Goal: Task Accomplishment & Management: Complete application form

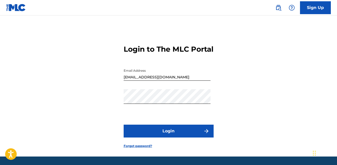
click at [160, 137] on button "Login" at bounding box center [168, 131] width 90 height 13
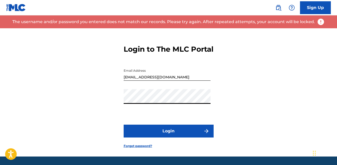
click at [93, 109] on div "Login to The MLC Portal Email Address [EMAIL_ADDRESS][DOMAIN_NAME] Password Log…" at bounding box center [168, 92] width 337 height 128
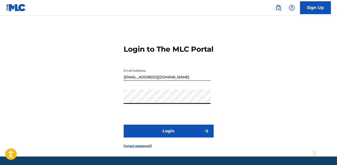
click at [109, 103] on div "Login to The MLC Portal Email Address [EMAIL_ADDRESS][DOMAIN_NAME] Password Log…" at bounding box center [168, 92] width 337 height 128
click at [106, 107] on div "Login to The MLC Portal Email Address [EMAIL_ADDRESS][DOMAIN_NAME] Password Log…" at bounding box center [168, 92] width 337 height 128
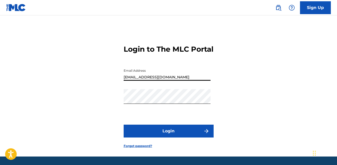
click at [152, 81] on input "[EMAIL_ADDRESS][DOMAIN_NAME]" at bounding box center [166, 73] width 87 height 15
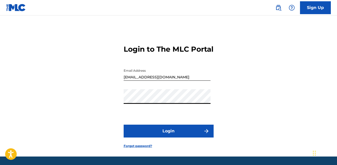
click at [110, 109] on div "Login to The MLC Portal Email Address [EMAIL_ADDRESS][DOMAIN_NAME] Password Log…" at bounding box center [168, 92] width 337 height 128
click at [161, 137] on button "Login" at bounding box center [168, 131] width 90 height 13
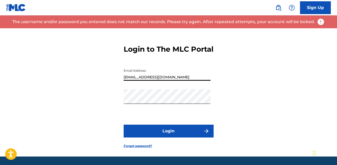
click at [163, 81] on input "[EMAIL_ADDRESS][DOMAIN_NAME]" at bounding box center [166, 73] width 87 height 15
drag, startPoint x: 163, startPoint y: 86, endPoint x: 126, endPoint y: 75, distance: 38.5
click at [126, 75] on input "[EMAIL_ADDRESS][DOMAIN_NAME]" at bounding box center [166, 73] width 87 height 15
click at [108, 86] on div "Login to The MLC Portal Email Address [EMAIL_ADDRESS][DOMAIN_NAME] Password Log…" at bounding box center [168, 92] width 337 height 128
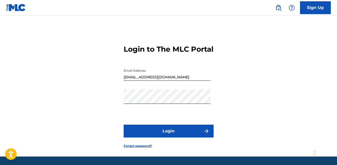
click at [131, 148] on link "Forgot password?" at bounding box center [137, 146] width 28 height 5
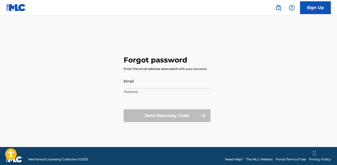
click at [134, 83] on input "Email" at bounding box center [166, 81] width 87 height 15
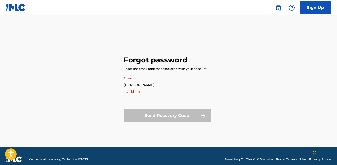
type input "[PERSON_NAME]"
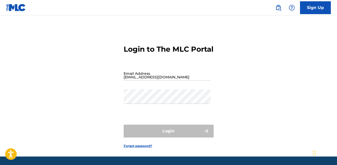
click at [157, 81] on input "[EMAIL_ADDRESS][DOMAIN_NAME]" at bounding box center [166, 73] width 87 height 15
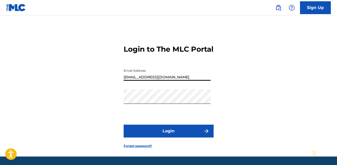
click at [157, 81] on input "[EMAIL_ADDRESS][DOMAIN_NAME]" at bounding box center [166, 73] width 87 height 15
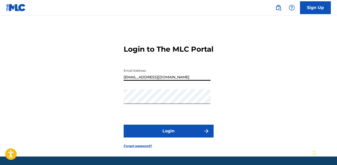
type input "[EMAIL_ADDRESS][DOMAIN_NAME]"
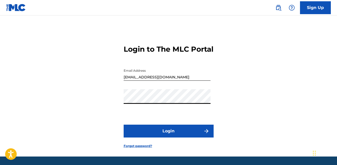
click at [155, 137] on button "Login" at bounding box center [168, 131] width 90 height 13
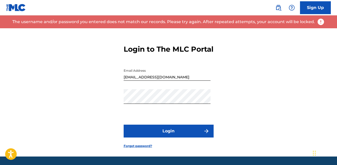
click at [134, 152] on form "Login to The MLC Portal Email Address [EMAIL_ADDRESS][DOMAIN_NAME] Password Log…" at bounding box center [168, 92] width 90 height 128
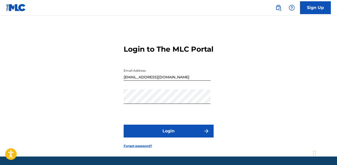
click at [134, 148] on link "Forgot password?" at bounding box center [137, 146] width 28 height 5
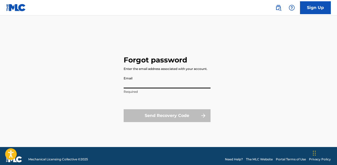
click at [136, 86] on input "Email" at bounding box center [166, 81] width 87 height 15
type input "[EMAIL_ADDRESS][DOMAIN_NAME]"
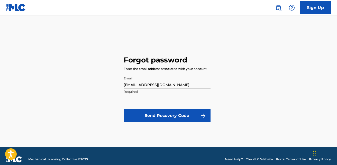
click at [152, 114] on button "Send Recovery Code" at bounding box center [166, 115] width 87 height 13
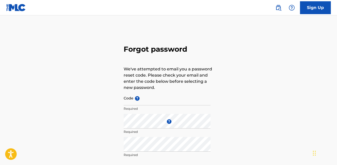
type input "[EMAIL_ADDRESS][DOMAIN_NAME]"
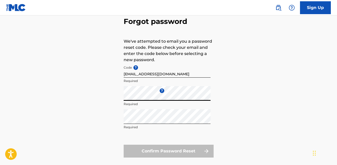
scroll to position [28, 0]
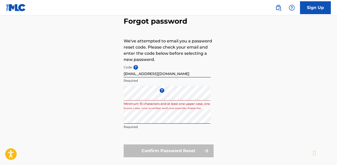
click at [118, 133] on div "Forgot password We've attempted to email you a password reset code. Please chec…" at bounding box center [168, 85] width 337 height 171
click at [159, 149] on div "Confirm Password Reset" at bounding box center [168, 150] width 90 height 13
click at [205, 149] on div "Confirm Password Reset" at bounding box center [168, 150] width 90 height 13
click at [112, 94] on div "Forgot password We've attempted to email you a password reset code. Please chec…" at bounding box center [168, 85] width 337 height 171
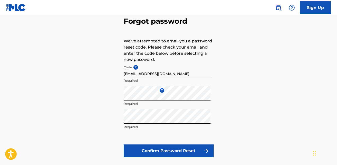
click at [175, 149] on button "Confirm Password Reset" at bounding box center [168, 150] width 90 height 13
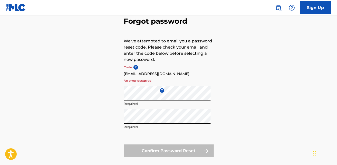
click at [169, 71] on input "[EMAIL_ADDRESS][DOMAIN_NAME]" at bounding box center [166, 70] width 87 height 15
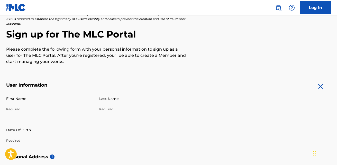
scroll to position [42, 0]
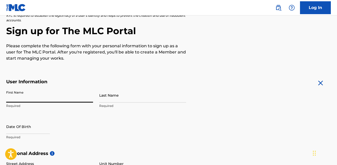
click at [21, 98] on input "First Name" at bounding box center [49, 95] width 87 height 15
type input "Tina"
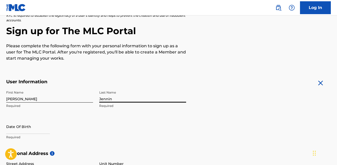
type input "Jennings"
select select "7"
select select "2025"
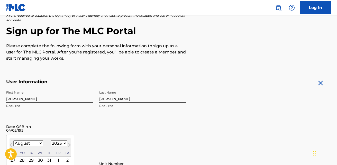
type input "04/05/1958"
click at [36, 126] on input "04/05/1958" at bounding box center [28, 126] width 44 height 15
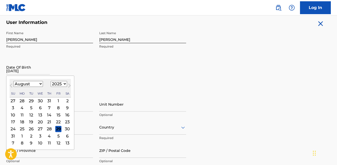
scroll to position [101, 0]
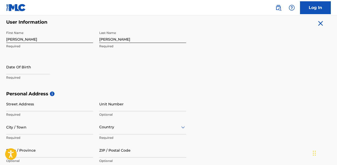
click at [114, 92] on h5 "Personal Address i" at bounding box center [168, 94] width 324 height 6
select select "7"
select select "2025"
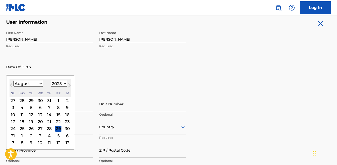
click at [23, 69] on input "text" at bounding box center [28, 67] width 44 height 15
type input "04/05/1958"
click at [65, 84] on button "Next Month" at bounding box center [69, 86] width 8 height 8
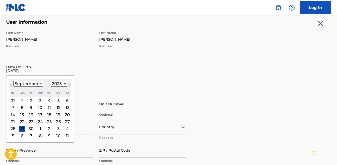
click at [65, 84] on button "Next Month" at bounding box center [69, 86] width 8 height 8
select select "9"
click at [63, 83] on select "1899 1900 1901 1902 1903 1904 1905 1906 1907 1908 1909 1910 1911 1912 1913 1914…" at bounding box center [59, 84] width 16 height 6
select select "1958"
click at [51, 81] on select "1899 1900 1901 1902 1903 1904 1905 1906 1907 1908 1909 1910 1911 1912 1913 1914…" at bounding box center [59, 84] width 16 height 6
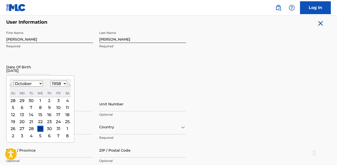
click at [40, 84] on select "January February March April May June July August September October November De…" at bounding box center [28, 84] width 30 height 6
select select "3"
click at [13, 81] on select "January February March April May June July August September October November De…" at bounding box center [28, 84] width 30 height 6
click at [68, 102] on div "5" at bounding box center [67, 100] width 6 height 6
type input "April 5 1958"
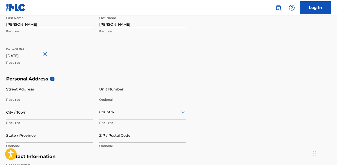
scroll to position [117, 0]
click at [45, 92] on input "Street Address" at bounding box center [49, 88] width 87 height 15
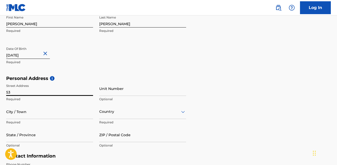
type input "539 Heather Dr., Apt 2"
type input "Dayton"
type input "United States"
type input "Ohio"
type input "45405"
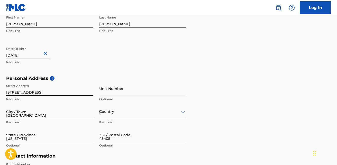
type input "937"
type input "6711594"
type input "[EMAIL_ADDRESS][DOMAIN_NAME]"
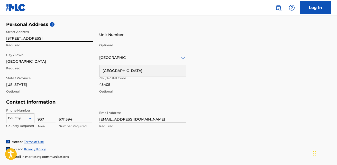
scroll to position [204, 0]
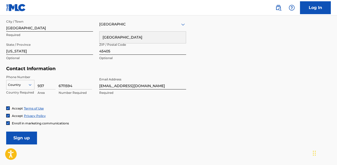
click at [31, 88] on div "Country" at bounding box center [20, 84] width 28 height 8
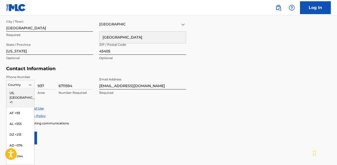
click at [23, 91] on div "US, CA +1" at bounding box center [20, 98] width 28 height 20
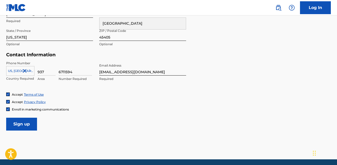
scroll to position [219, 0]
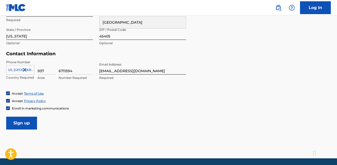
click at [23, 120] on input "Sign up" at bounding box center [21, 123] width 31 height 13
click at [23, 123] on input "Sign up" at bounding box center [21, 123] width 31 height 13
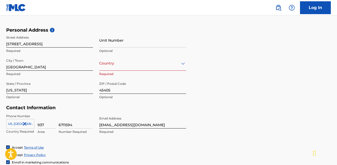
scroll to position [165, 0]
click at [109, 65] on div at bounding box center [142, 63] width 87 height 6
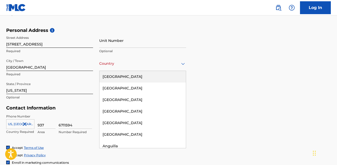
click at [110, 76] on div "United States" at bounding box center [142, 77] width 86 height 12
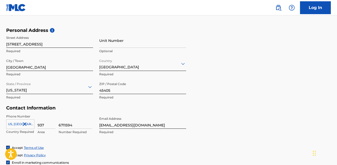
scroll to position [209, 0]
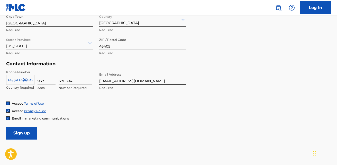
click at [26, 131] on input "Sign up" at bounding box center [21, 133] width 31 height 13
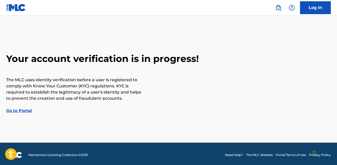
click at [25, 110] on link "Go to Portal" at bounding box center [19, 110] width 26 height 5
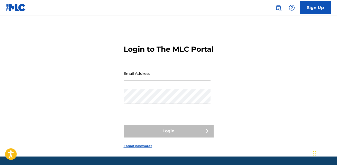
type input "[EMAIL_ADDRESS][DOMAIN_NAME]"
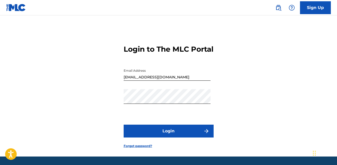
click at [25, 110] on div "Login to The MLC Portal Email Address [EMAIL_ADDRESS][DOMAIN_NAME] Password Log…" at bounding box center [168, 92] width 337 height 128
click at [95, 106] on div "Login to The MLC Portal Email Address [EMAIL_ADDRESS][DOMAIN_NAME] Password Log…" at bounding box center [168, 92] width 337 height 128
drag, startPoint x: 167, startPoint y: 142, endPoint x: 163, endPoint y: 141, distance: 3.7
click at [163, 137] on button "Login" at bounding box center [168, 131] width 90 height 13
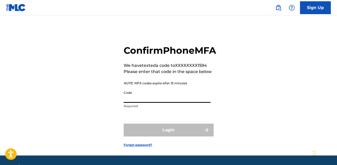
click at [136, 103] on input "Code" at bounding box center [166, 95] width 87 height 15
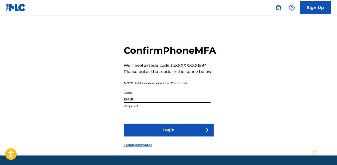
type input "194811"
click at [158, 136] on button "Login" at bounding box center [168, 129] width 90 height 13
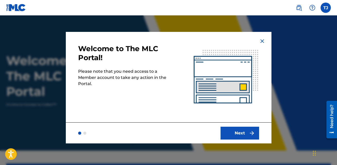
click at [264, 60] on img at bounding box center [226, 77] width 90 height 90
click at [231, 130] on button "Next" at bounding box center [239, 133] width 39 height 13
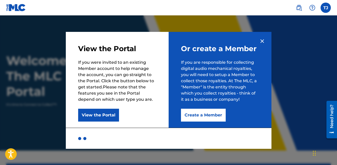
click at [199, 115] on button "Create a Member" at bounding box center [203, 115] width 45 height 13
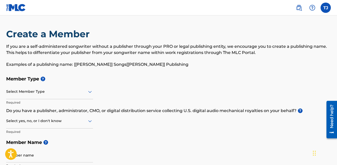
click at [60, 97] on div "Select Member Type" at bounding box center [49, 91] width 87 height 15
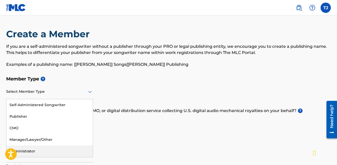
click at [26, 149] on div "Administrator" at bounding box center [49, 151] width 86 height 12
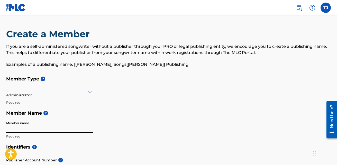
click at [35, 128] on input "Member name" at bounding box center [49, 125] width 87 height 15
click at [12, 96] on div "Administrator" at bounding box center [49, 91] width 87 height 13
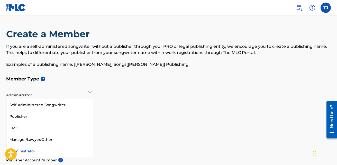
click at [28, 150] on div "Administrator" at bounding box center [49, 151] width 86 height 12
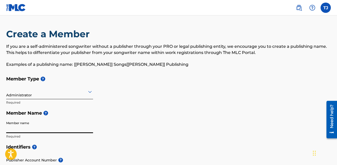
click at [34, 126] on input "Member name" at bounding box center [49, 125] width 87 height 15
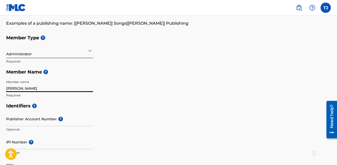
scroll to position [41, 0]
click at [39, 54] on div "Administrator" at bounding box center [49, 50] width 87 height 13
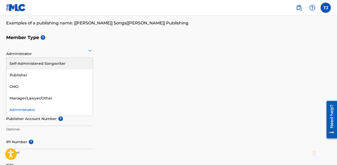
click at [33, 65] on div "Self-Administered Songwriter" at bounding box center [49, 64] width 86 height 12
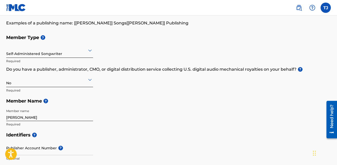
click at [31, 82] on div at bounding box center [49, 79] width 87 height 6
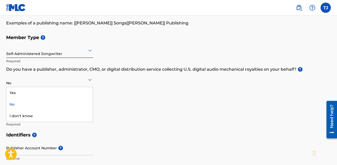
click at [15, 103] on div "No" at bounding box center [49, 105] width 86 height 12
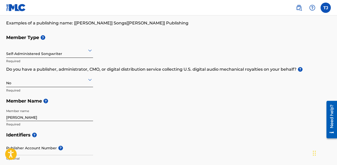
scroll to position [47, 0]
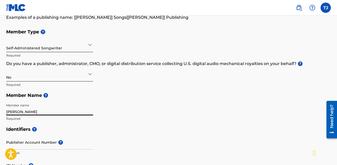
drag, startPoint x: 40, startPoint y: 113, endPoint x: 0, endPoint y: 110, distance: 39.6
click at [0, 110] on html "Accessibility Screen-Reader Guide, Feedback, and Issue Reporting | New window T…" at bounding box center [168, 35] width 337 height 165
click at [68, 109] on input "Tina Jennings" at bounding box center [49, 108] width 87 height 15
type input "Tina Jennings"
click at [113, 104] on div "Member Type ? Self-Administered Songwriter Required Do you have a publisher, ad…" at bounding box center [168, 74] width 324 height 97
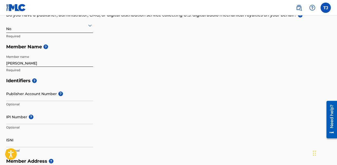
scroll to position [96, 0]
click at [24, 98] on input "Publisher Account Number ?" at bounding box center [49, 93] width 87 height 15
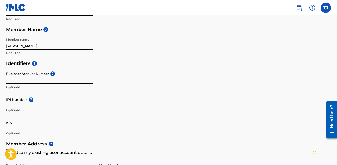
scroll to position [113, 0]
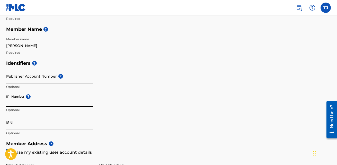
click at [20, 99] on input "IPI Number ?" at bounding box center [49, 99] width 87 height 15
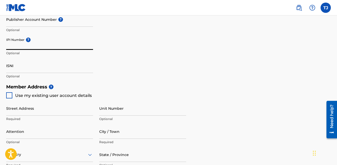
scroll to position [170, 0]
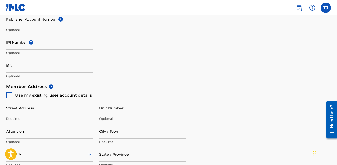
click at [9, 95] on div at bounding box center [9, 95] width 6 height 6
type input "539 Heather Dr., Apt 2"
type input "Dayton"
type input "45405"
type input "937"
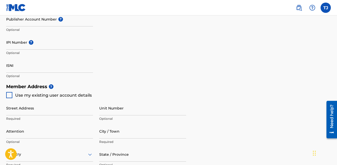
type input "6711594"
type input "[EMAIL_ADDRESS][DOMAIN_NAME]"
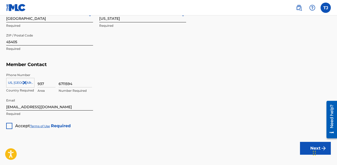
scroll to position [309, 0]
click at [11, 126] on div at bounding box center [9, 125] width 6 height 6
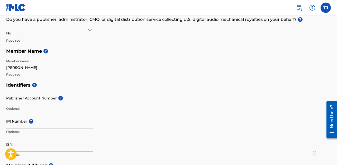
scroll to position [91, 0]
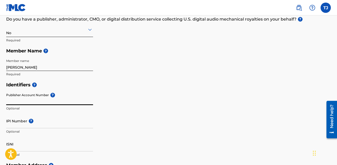
click at [18, 101] on input "Publisher Account Number ?" at bounding box center [49, 97] width 87 height 15
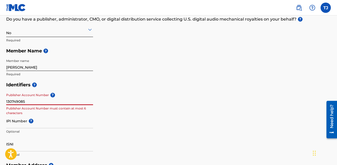
type input "1307490855"
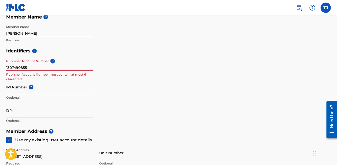
scroll to position [126, 0]
drag, startPoint x: 31, startPoint y: 69, endPoint x: 1, endPoint y: 66, distance: 29.9
click at [1, 66] on div "Create a Member If you are a self-administered songwriter without a publisher t…" at bounding box center [168, 107] width 337 height 410
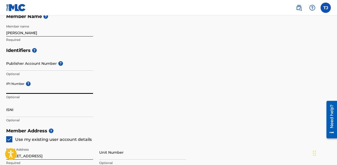
click at [12, 91] on input "IPI Number ?" at bounding box center [49, 86] width 87 height 15
paste input "1307490855"
type input "1307490855"
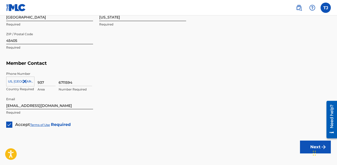
scroll to position [311, 0]
click at [303, 141] on button "Next" at bounding box center [315, 146] width 31 height 13
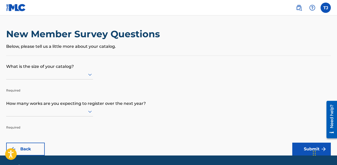
click at [88, 73] on icon at bounding box center [90, 74] width 6 height 6
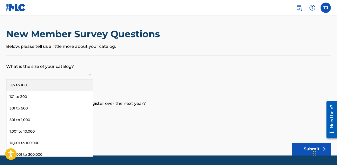
click at [25, 83] on div "Up to 100" at bounding box center [49, 85] width 86 height 12
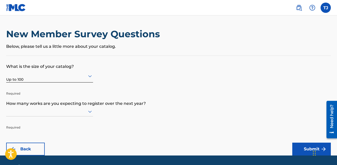
click at [89, 111] on div at bounding box center [49, 112] width 87 height 10
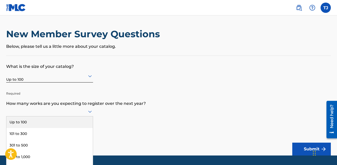
scroll to position [15, 0]
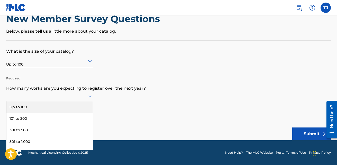
click at [40, 106] on div "Up to 100" at bounding box center [49, 107] width 86 height 12
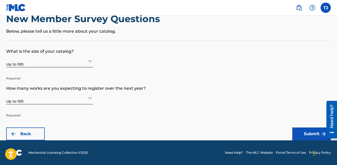
click at [302, 132] on button "Submit" at bounding box center [311, 133] width 39 height 13
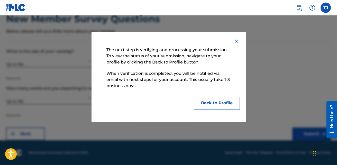
click at [223, 104] on button "Back to Profile" at bounding box center [217, 103] width 46 height 13
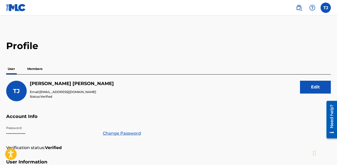
click at [34, 69] on p "Members" at bounding box center [35, 68] width 18 height 11
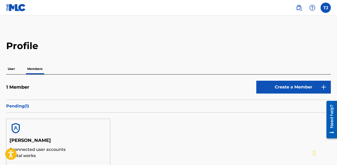
click at [12, 68] on p "User" at bounding box center [11, 68] width 10 height 11
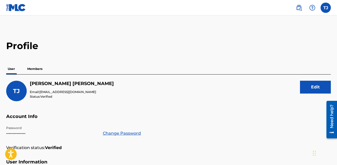
click at [326, 9] on label at bounding box center [325, 8] width 10 height 10
click at [325, 8] on input "TJ Tina Jennings tinamdedrick@gmail.com Notification Preferences Profile Log out" at bounding box center [325, 8] width 0 height 0
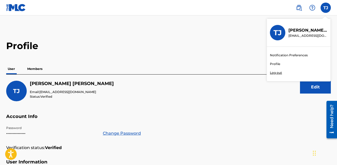
click at [283, 55] on link "Notification Preferences" at bounding box center [289, 55] width 38 height 5
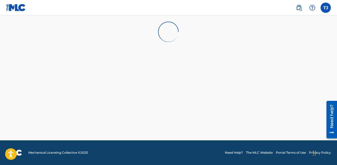
click at [323, 9] on label at bounding box center [325, 8] width 10 height 10
click at [325, 8] on input "TJ Tina Jennings tinamdedrick@gmail.com Notification Preferences Profile Log out" at bounding box center [325, 8] width 0 height 0
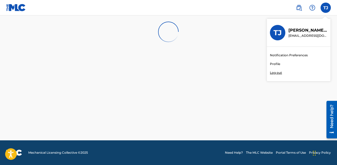
click at [275, 73] on p "Log out" at bounding box center [276, 72] width 12 height 5
click at [325, 8] on input "TJ Tina Jennings tinamdedrick@gmail.com Notification Preferences Profile Log out" at bounding box center [325, 8] width 0 height 0
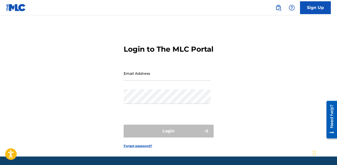
type input "[EMAIL_ADDRESS][DOMAIN_NAME]"
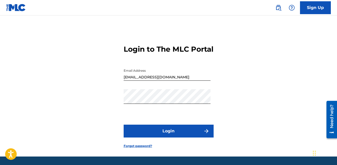
click at [166, 137] on button "Login" at bounding box center [168, 131] width 90 height 13
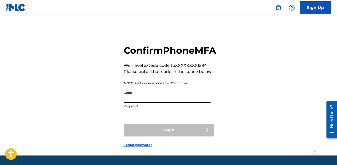
click at [127, 103] on input "Code" at bounding box center [166, 95] width 87 height 15
